Goal: Information Seeking & Learning: Learn about a topic

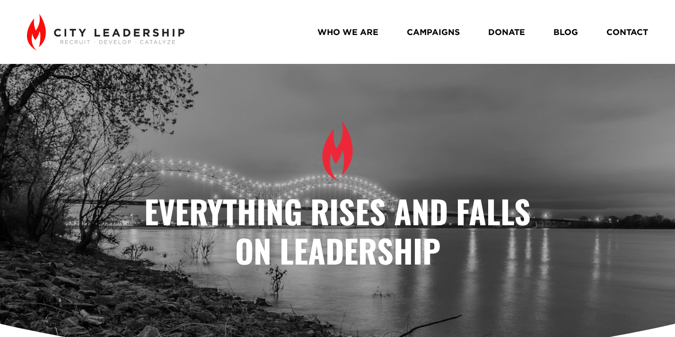
click at [569, 34] on link "BLOG" at bounding box center [565, 32] width 25 height 17
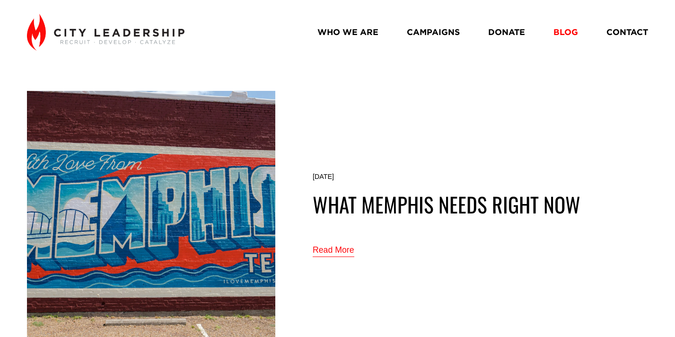
scroll to position [10, 0]
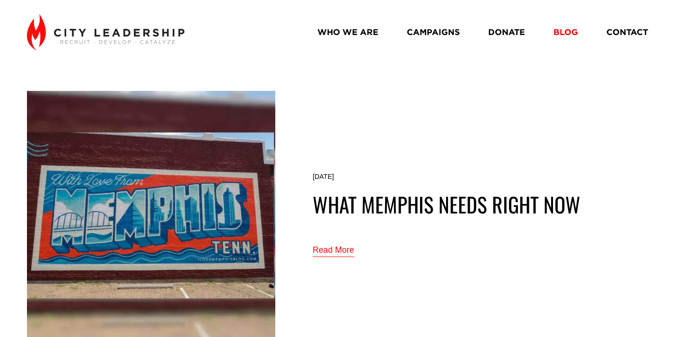
click at [324, 249] on link "Read More" at bounding box center [334, 251] width 42 height 16
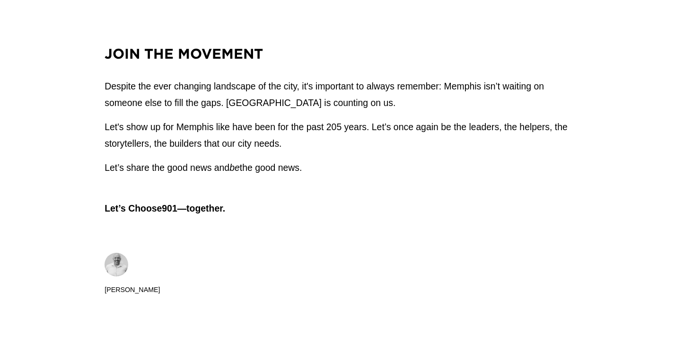
scroll to position [2263, 0]
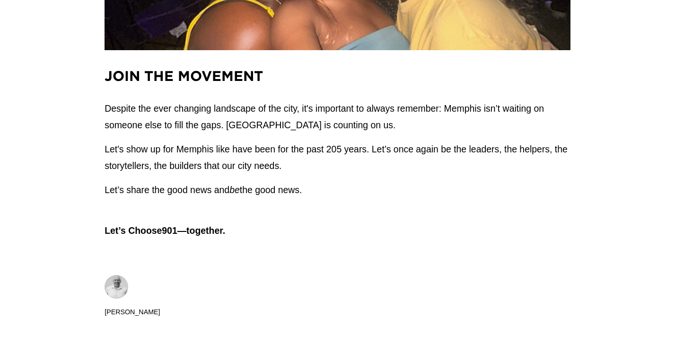
click at [260, 212] on p "Let’s Choose901—together." at bounding box center [338, 222] width 466 height 33
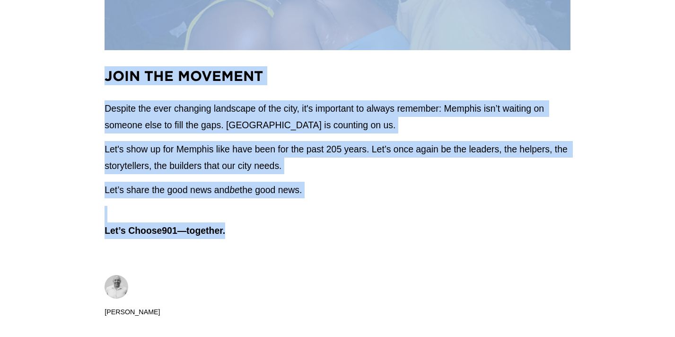
drag, startPoint x: 250, startPoint y: 216, endPoint x: 121, endPoint y: 35, distance: 222.8
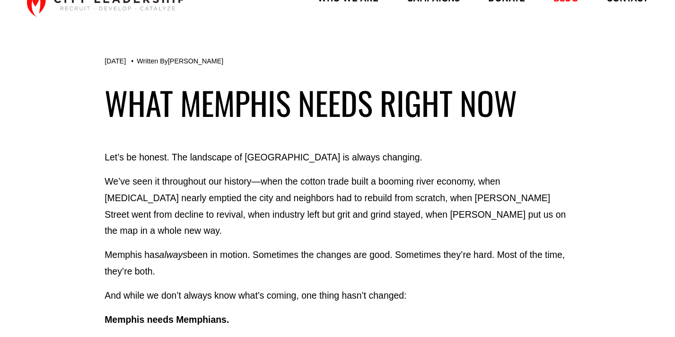
scroll to position [40, 0]
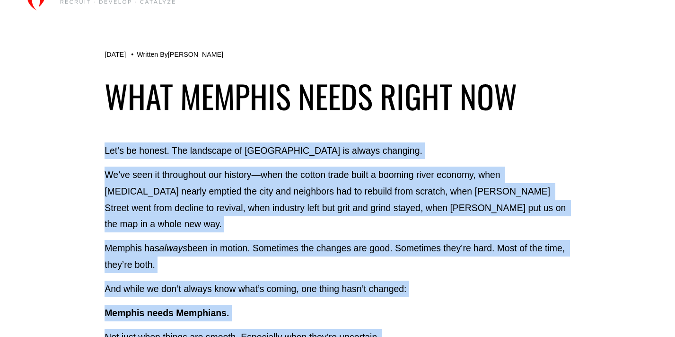
click at [105, 152] on p "Let’s be honest. The landscape of Memphis is always changing." at bounding box center [338, 150] width 466 height 17
copy div "Let’s be honest. The landscape of Memphis is always changing. We’ve seen it thr…"
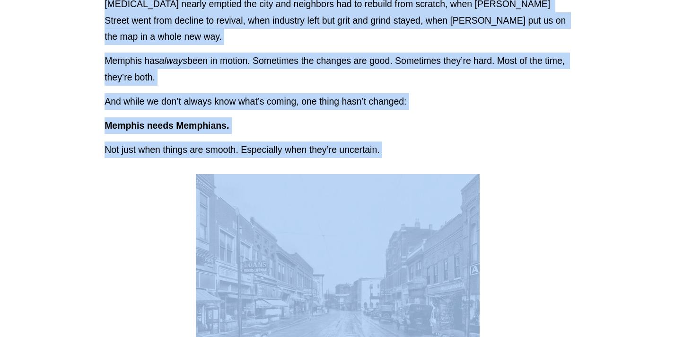
scroll to position [245, 0]
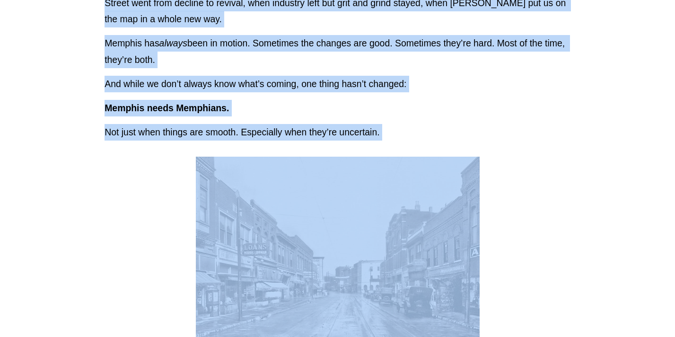
click at [123, 233] on div at bounding box center [338, 261] width 466 height 208
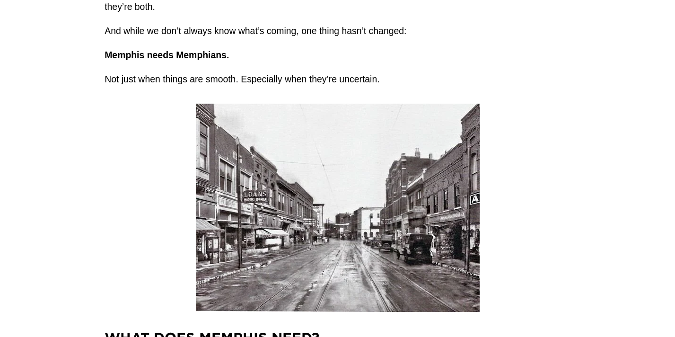
scroll to position [294, 0]
